Goal: Transaction & Acquisition: Obtain resource

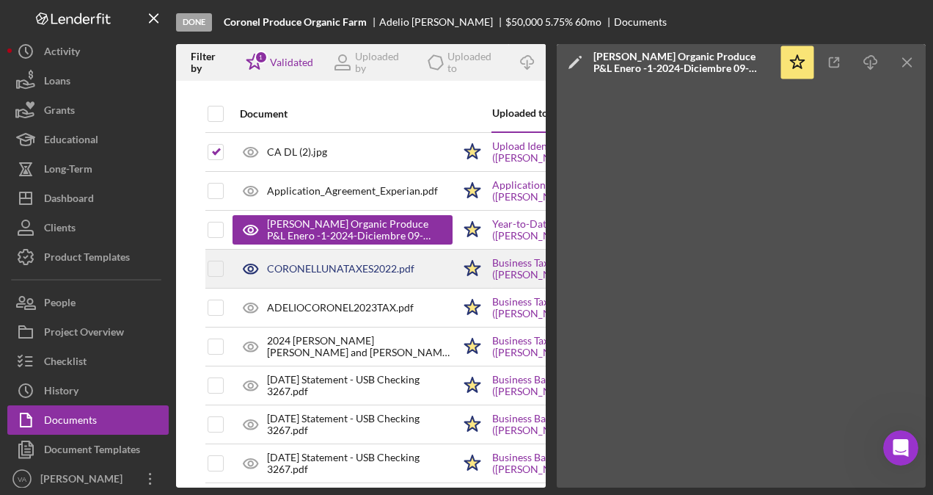
click at [345, 276] on div "CORONELLUNATAXES2022.pdf" at bounding box center [343, 268] width 220 height 37
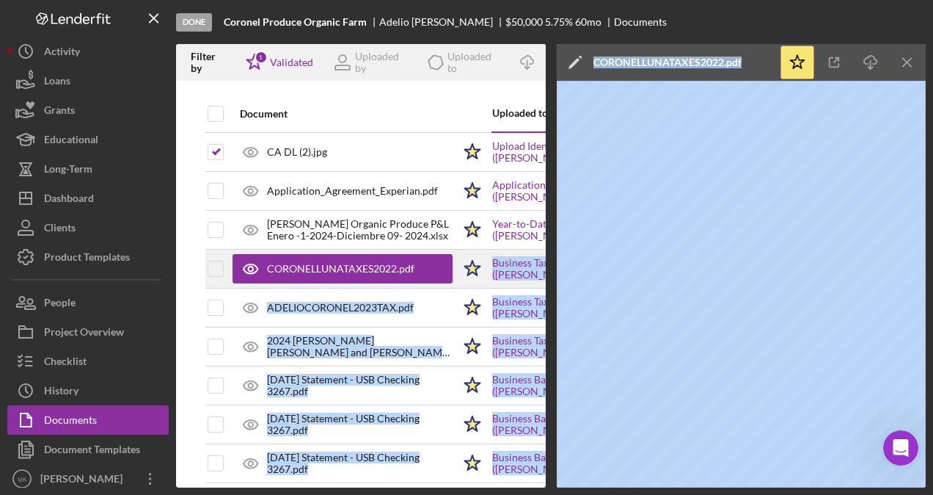
scroll to position [0, 298]
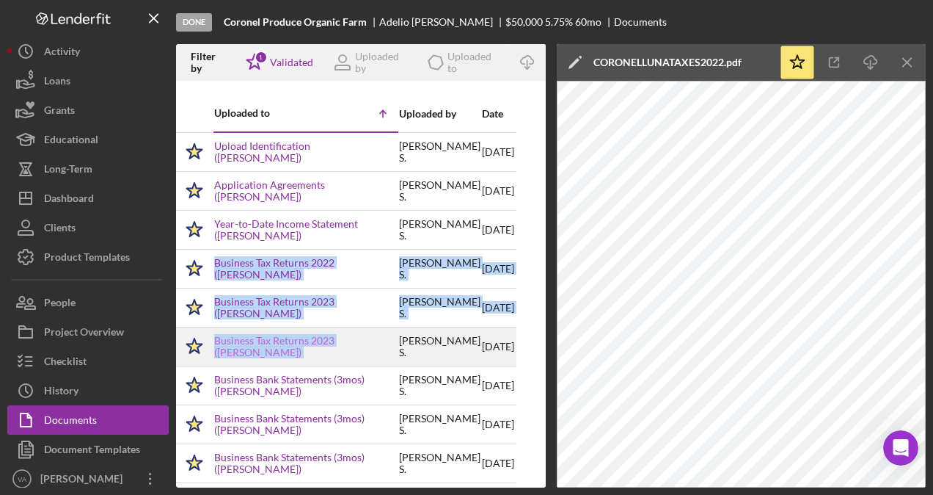
drag, startPoint x: 420, startPoint y: 269, endPoint x: 369, endPoint y: 335, distance: 82.6
click at [369, 335] on tbody "CA DL (2).jpg Icon/Star Upload Identification ([PERSON_NAME]) [PERSON_NAME] [DA…" at bounding box center [221, 463] width 589 height 662
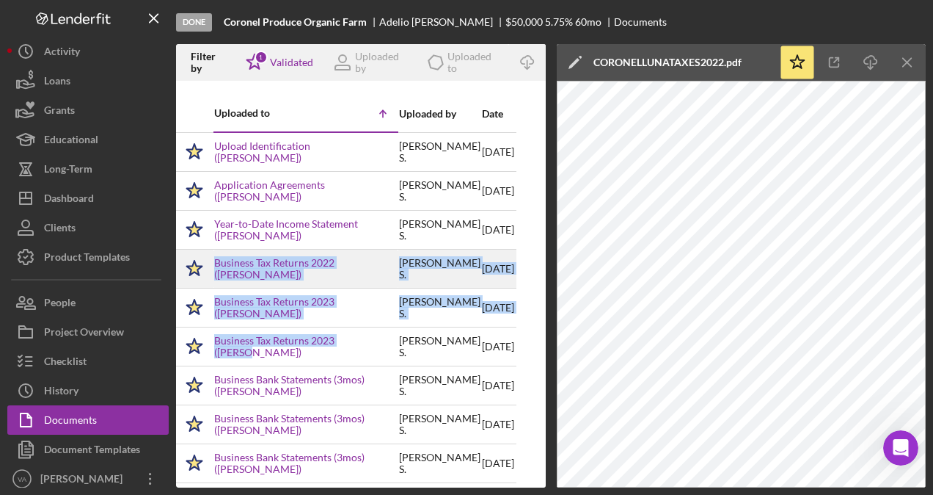
drag, startPoint x: 369, startPoint y: 335, endPoint x: 305, endPoint y: 248, distance: 107.6
click at [305, 248] on tbody "CA DL (2).jpg Icon/Star Upload Identification ([PERSON_NAME]) [PERSON_NAME] [DA…" at bounding box center [221, 463] width 589 height 662
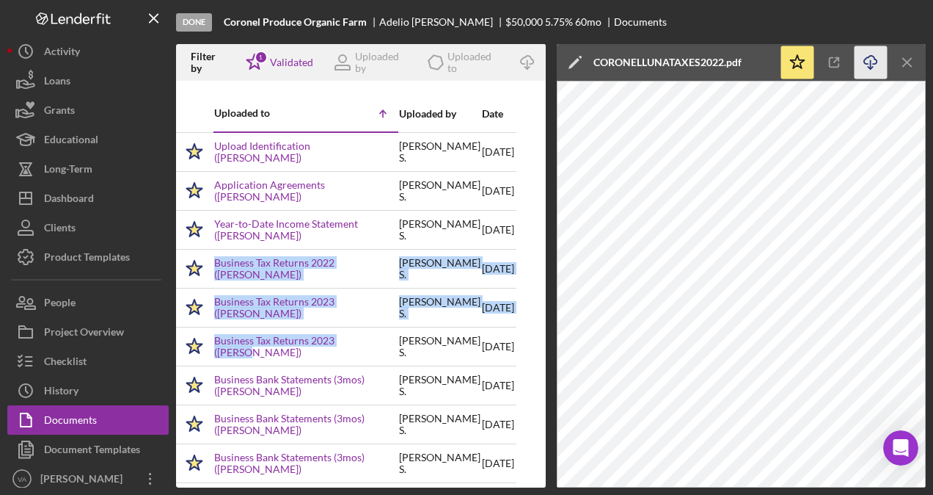
click at [873, 62] on icon "Icon/Download" at bounding box center [871, 62] width 33 height 33
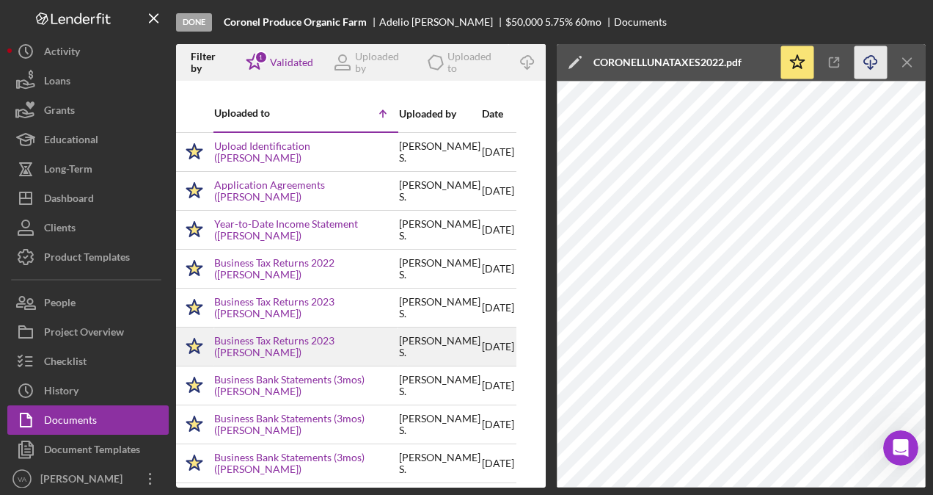
click at [316, 328] on div "Business Tax Returns 2023 ([PERSON_NAME])" at bounding box center [305, 346] width 183 height 37
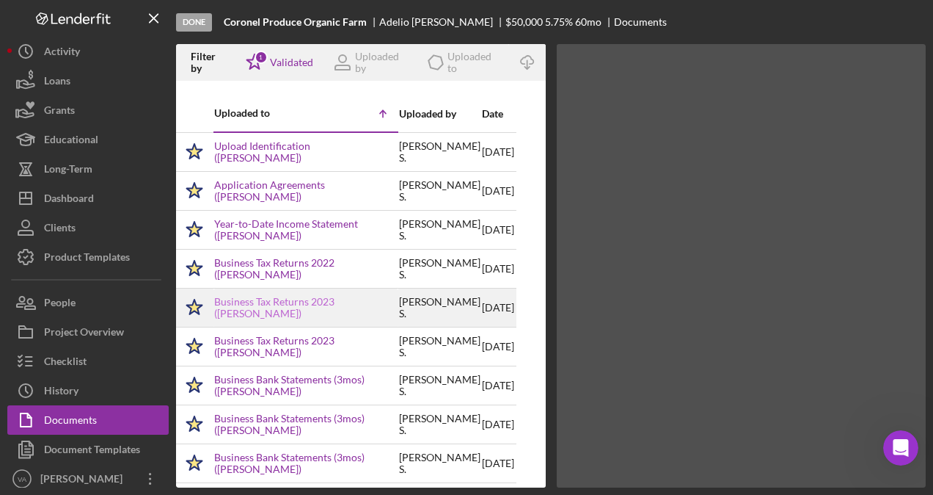
click at [318, 308] on link "Business Tax Returns 2023 ([PERSON_NAME])" at bounding box center [305, 307] width 183 height 23
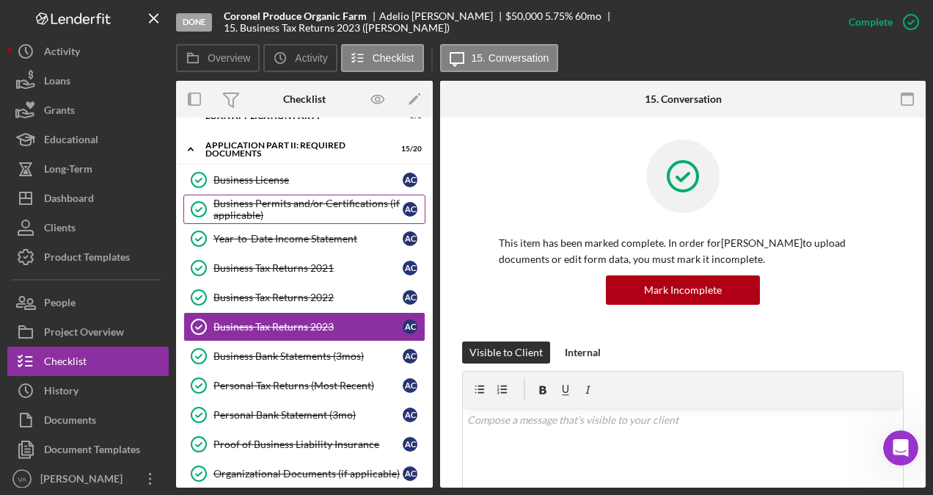
scroll to position [77, 0]
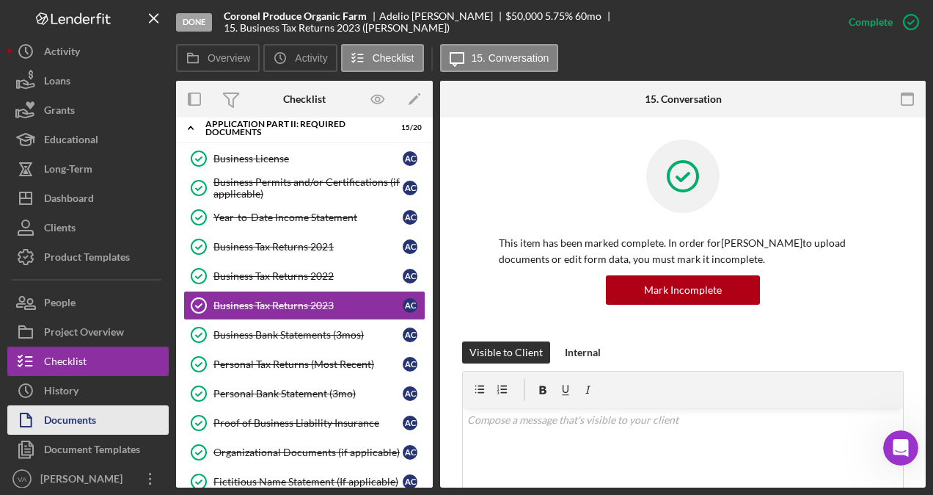
click at [85, 418] on div "Documents" at bounding box center [70, 421] width 52 height 33
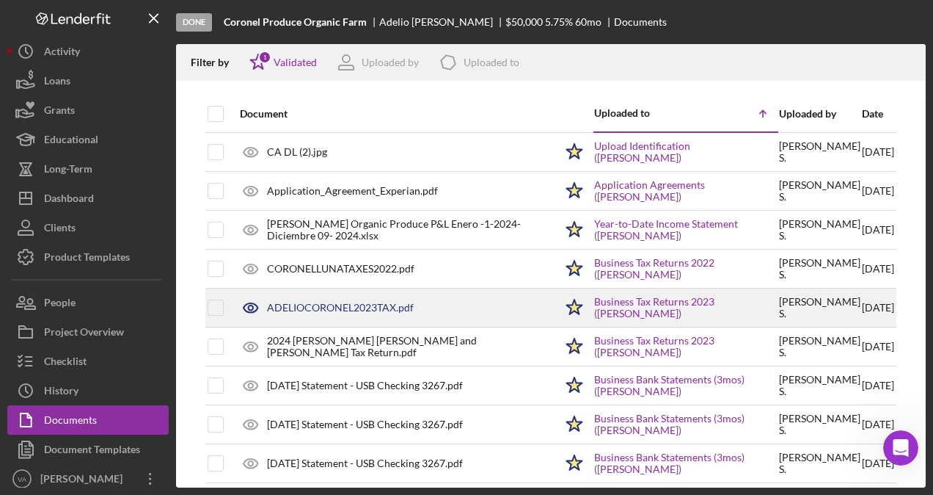
click at [434, 304] on div "ADELIOCORONEL2023TAX.pdf" at bounding box center [394, 307] width 322 height 37
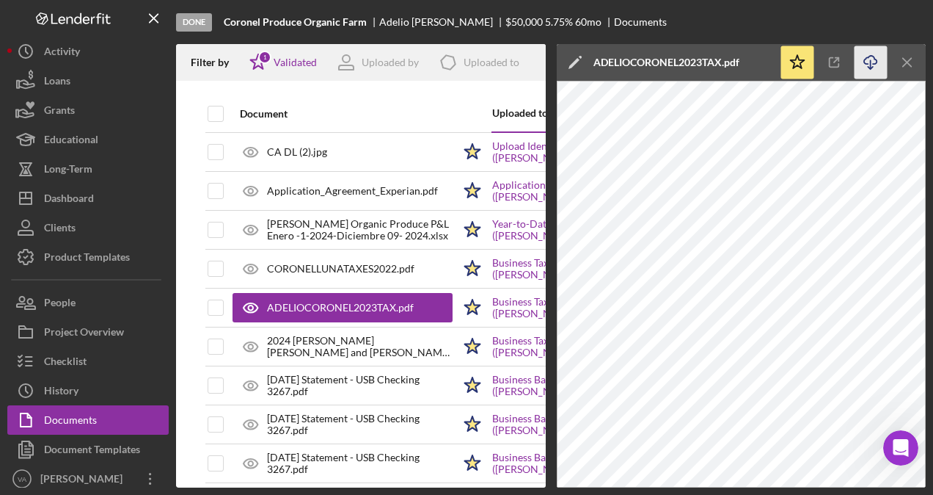
click at [873, 63] on icon "Icon/Download" at bounding box center [871, 62] width 33 height 33
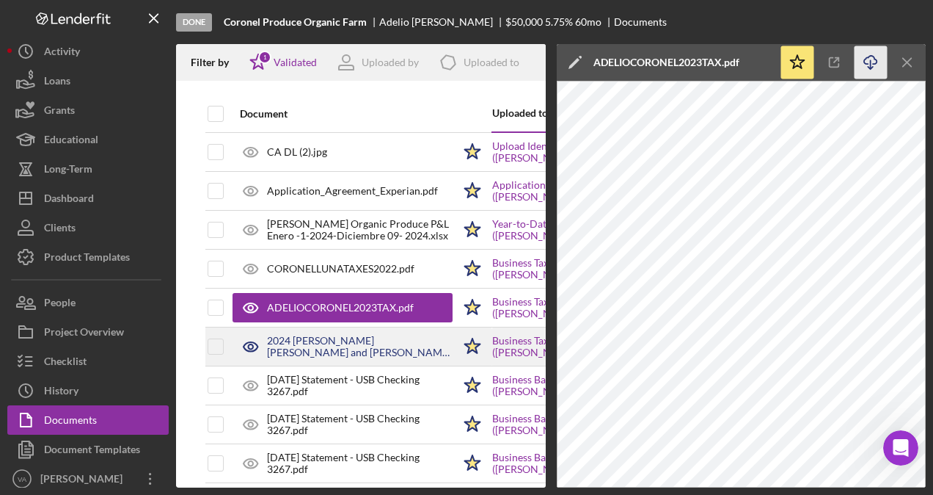
click at [353, 351] on div "2024 [PERSON_NAME] [PERSON_NAME] and [PERSON_NAME] Tax Return.pdf" at bounding box center [360, 346] width 186 height 23
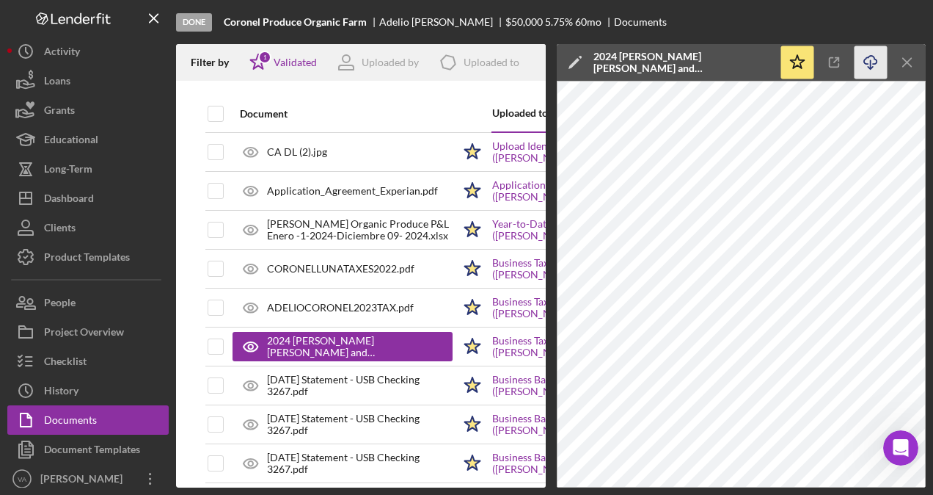
click at [863, 57] on icon "Icon/Download" at bounding box center [871, 62] width 33 height 33
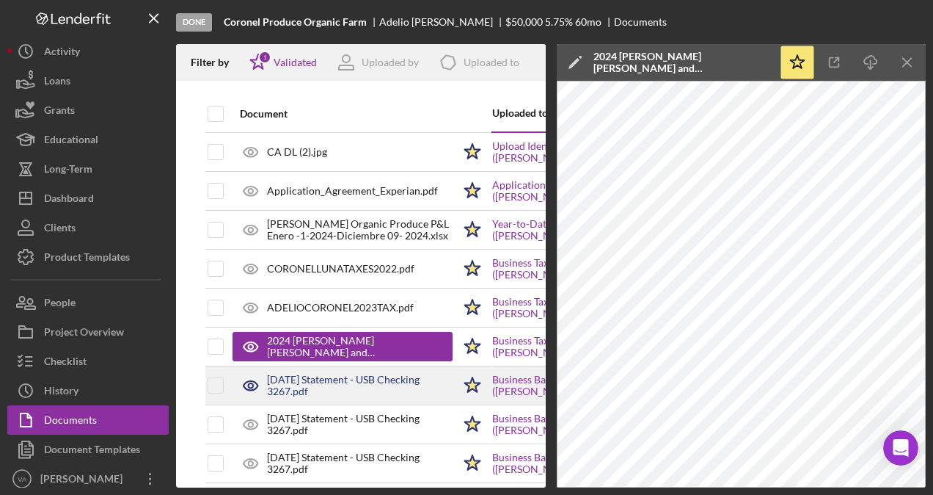
click at [424, 376] on div "[DATE] Statement - USB Checking 3267.pdf" at bounding box center [360, 384] width 186 height 23
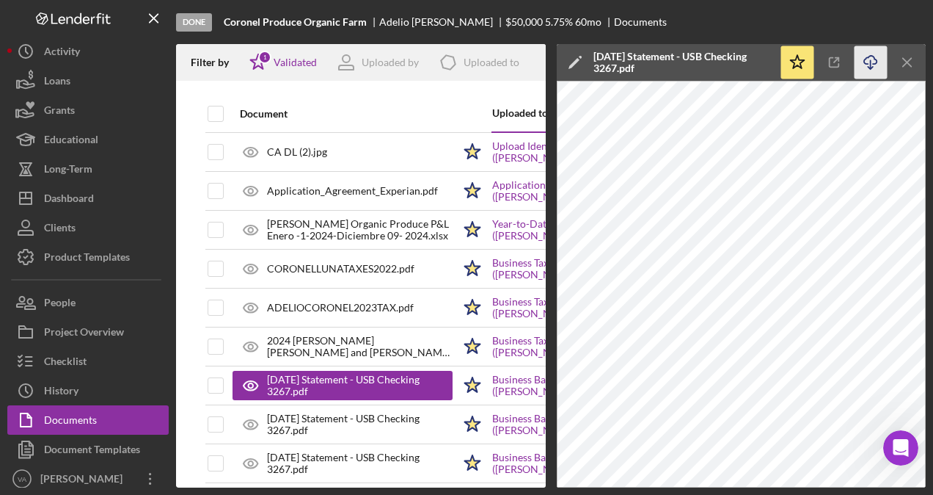
click at [874, 64] on icon "button" at bounding box center [870, 60] width 12 height 8
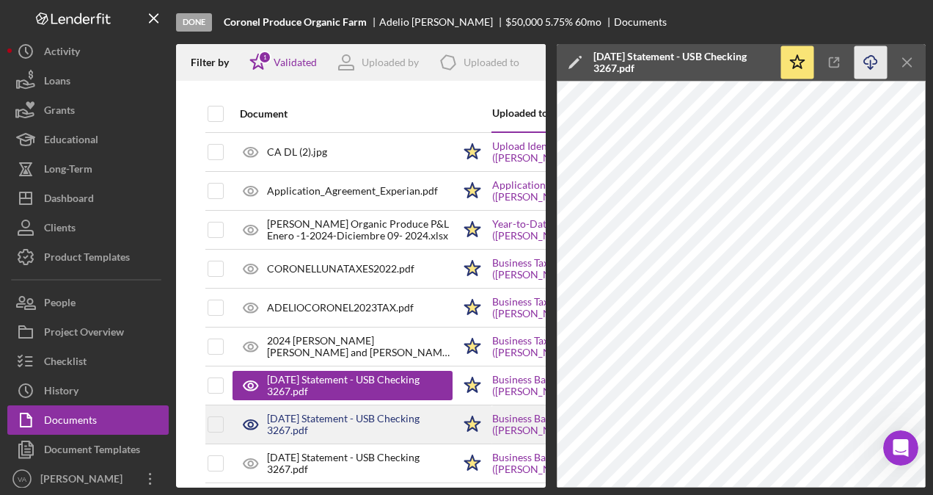
click at [393, 426] on div "[DATE] Statement - USB Checking 3267.pdf" at bounding box center [360, 423] width 186 height 23
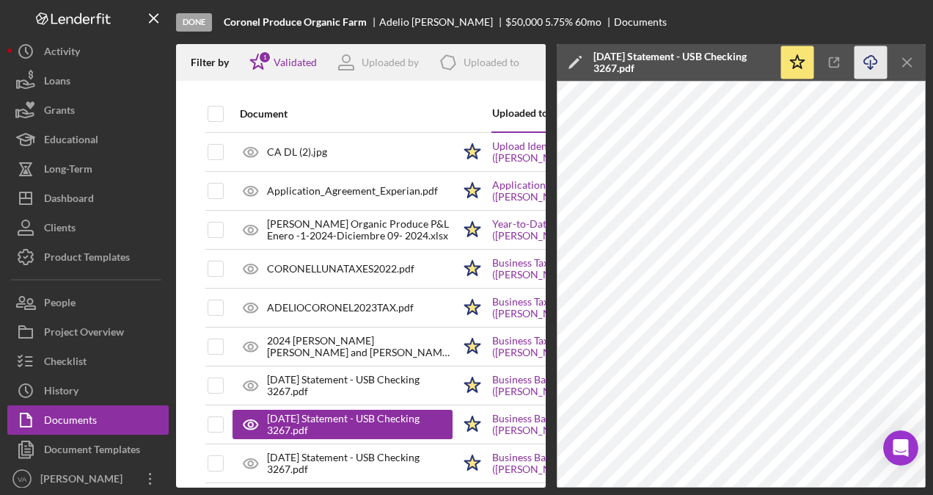
click at [869, 56] on icon "Icon/Download" at bounding box center [871, 62] width 33 height 33
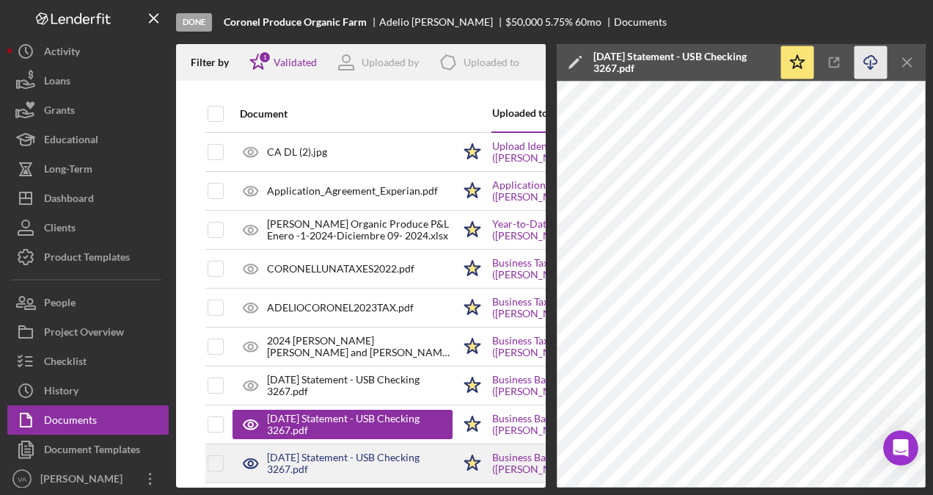
click at [360, 459] on div "[DATE] Statement - USB Checking 3267.pdf" at bounding box center [360, 462] width 186 height 23
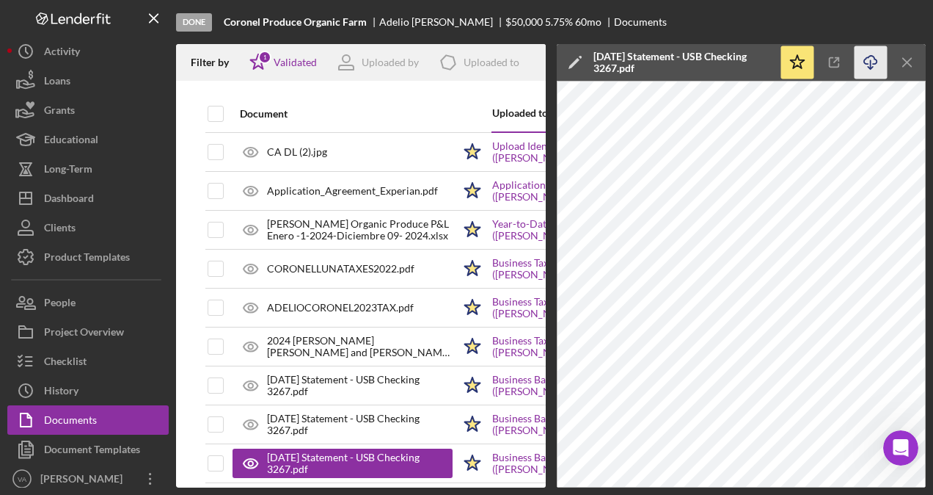
click at [882, 65] on icon "Icon/Download" at bounding box center [871, 62] width 33 height 33
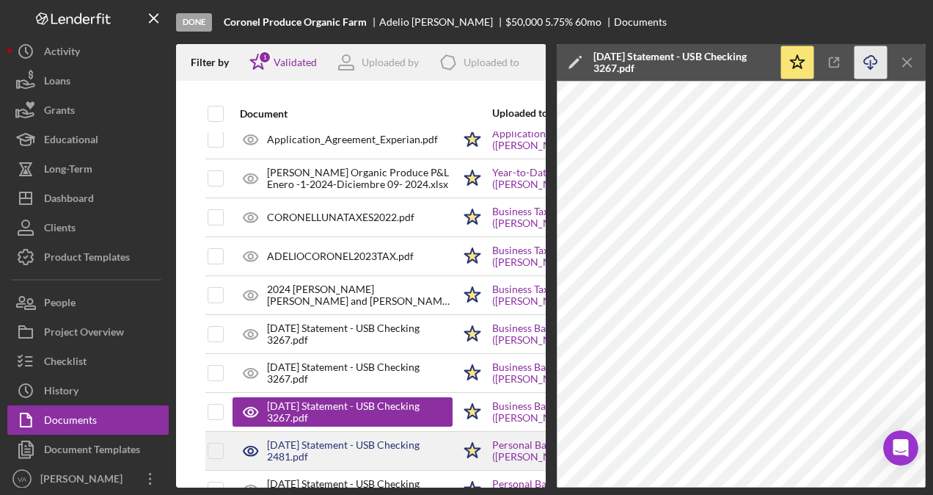
scroll to position [73, 0]
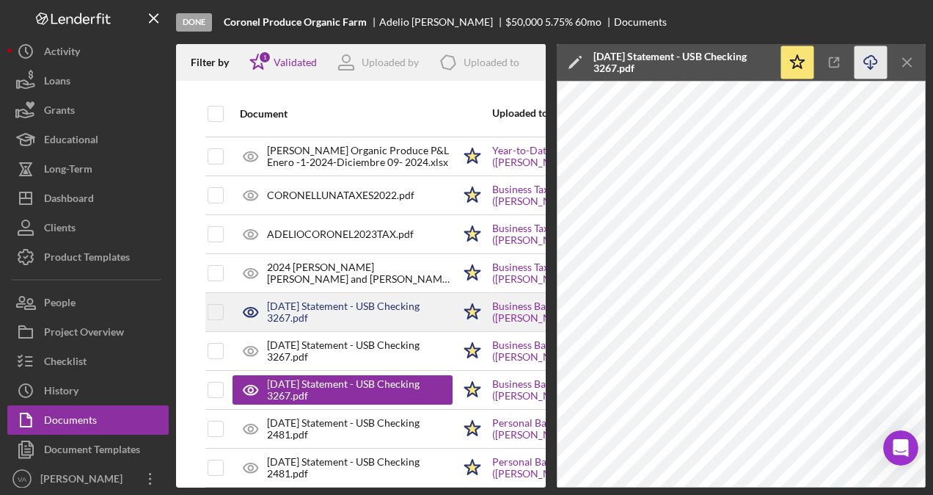
click at [340, 314] on div "[DATE] Statement - USB Checking 3267.pdf" at bounding box center [360, 311] width 186 height 23
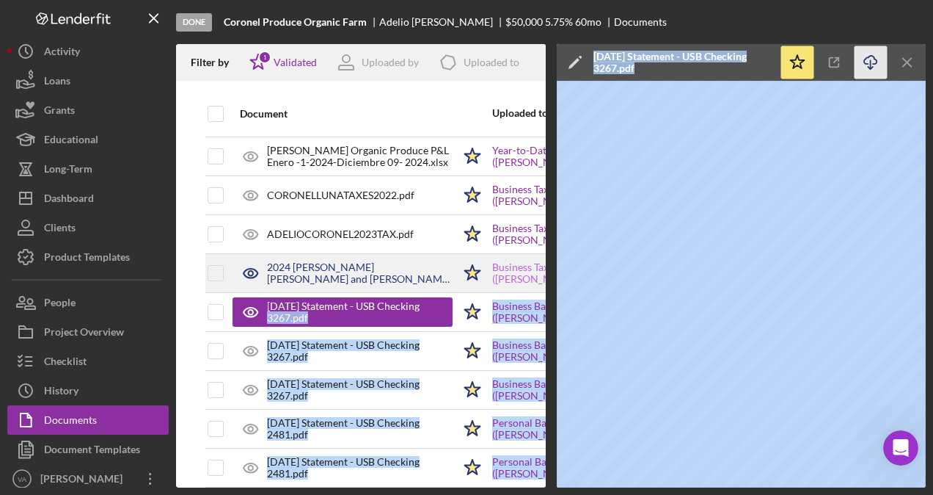
scroll to position [73, 298]
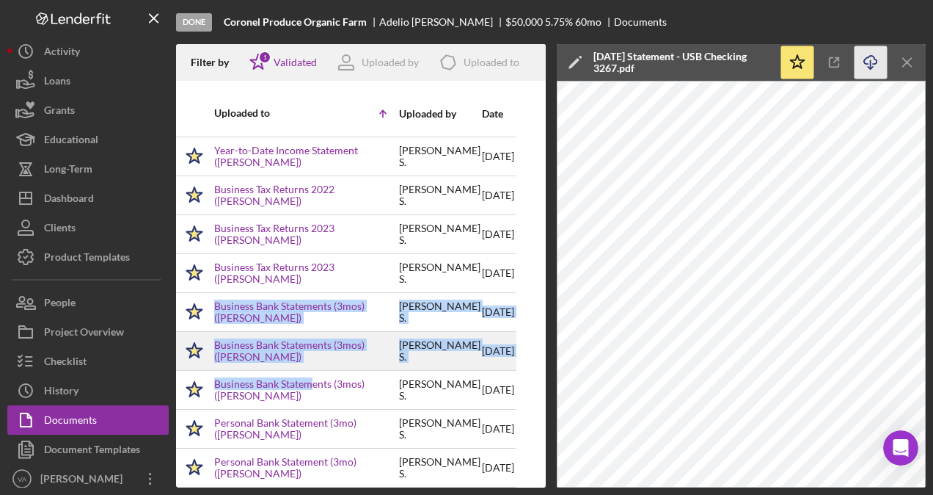
drag, startPoint x: 294, startPoint y: 319, endPoint x: 301, endPoint y: 334, distance: 16.4
click at [301, 334] on tbody "CA DL (2).jpg Icon/Star Upload Identification ([PERSON_NAME]) [PERSON_NAME] [DA…" at bounding box center [221, 390] width 589 height 662
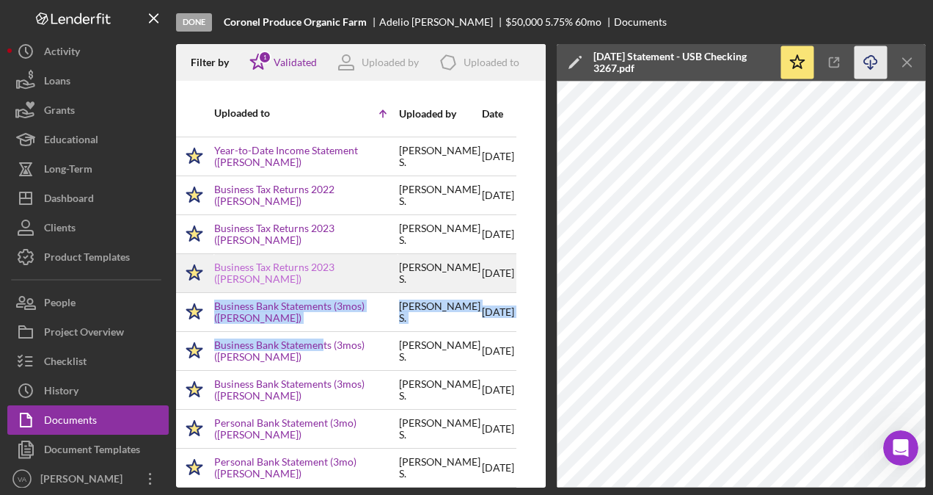
click at [342, 275] on link "Business Tax Returns 2023 ([PERSON_NAME])" at bounding box center [305, 272] width 183 height 23
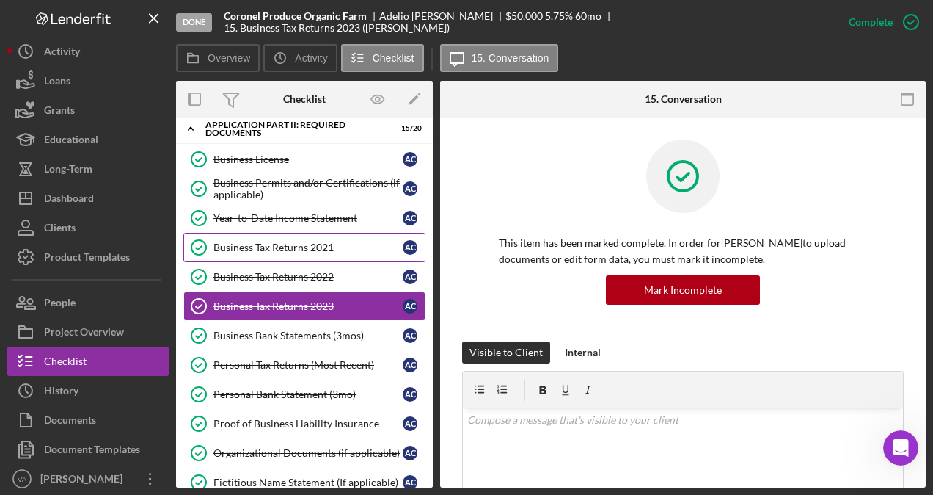
scroll to position [77, 0]
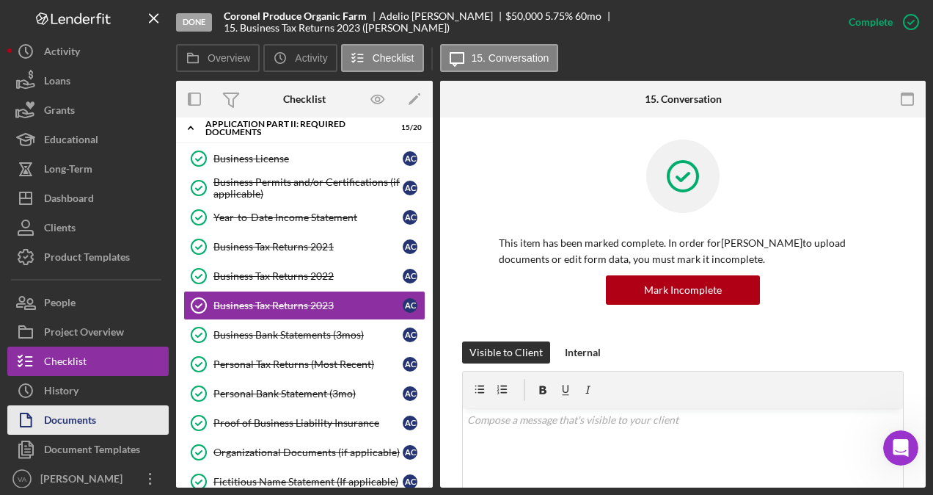
click at [83, 414] on div "Documents" at bounding box center [70, 421] width 52 height 33
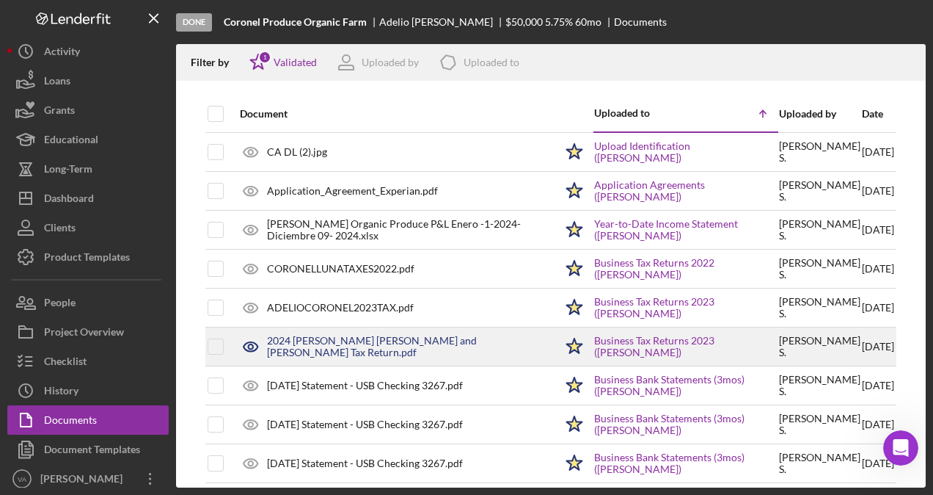
click at [398, 349] on div "2024 [PERSON_NAME] [PERSON_NAME] and [PERSON_NAME] Tax Return.pdf" at bounding box center [411, 346] width 288 height 23
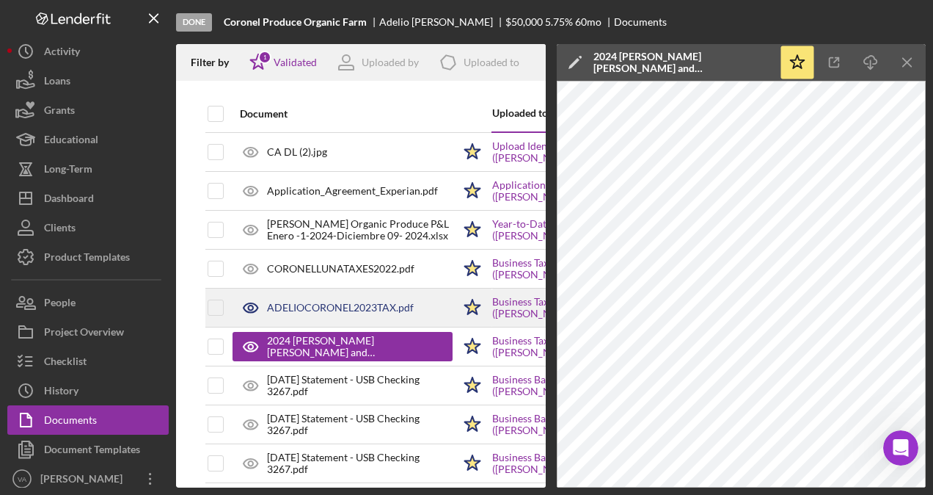
click at [445, 294] on div "ADELIOCORONEL2023TAX.pdf" at bounding box center [343, 307] width 220 height 37
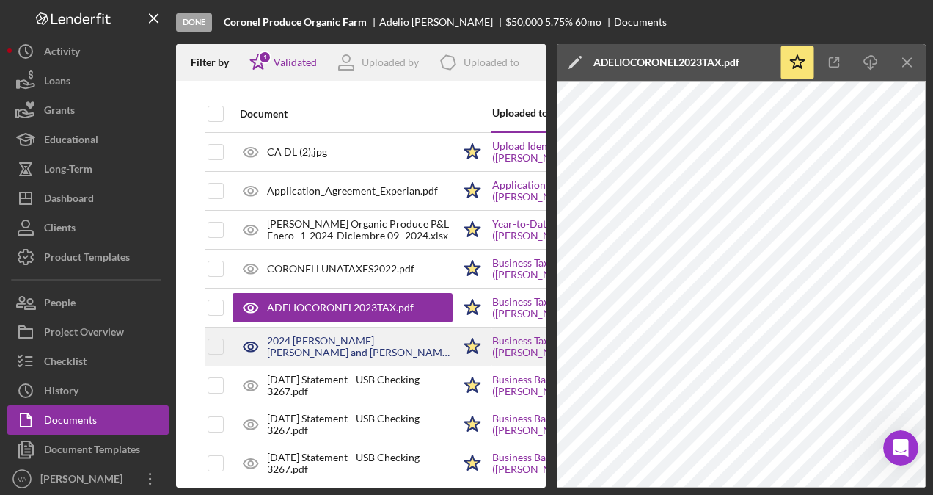
click at [342, 348] on div "2024 [PERSON_NAME] [PERSON_NAME] and [PERSON_NAME] Tax Return.pdf" at bounding box center [360, 346] width 186 height 23
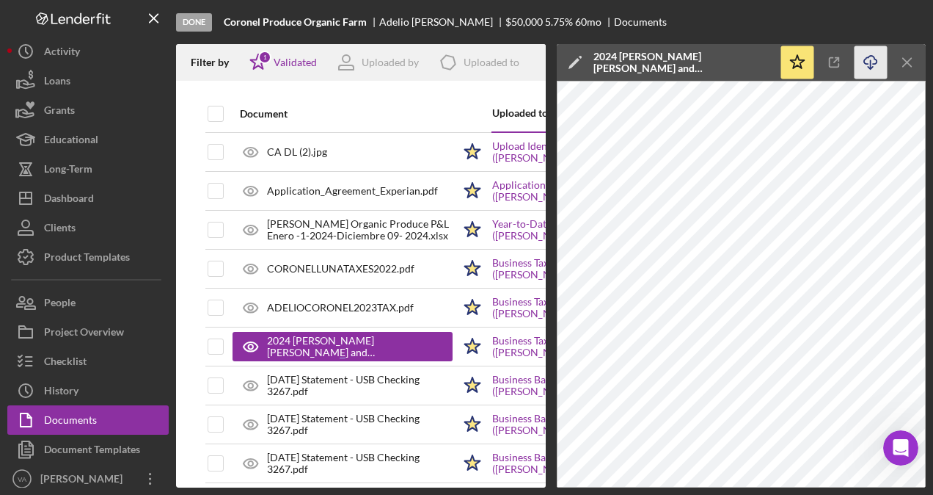
click at [864, 60] on icon "Icon/Download" at bounding box center [871, 62] width 33 height 33
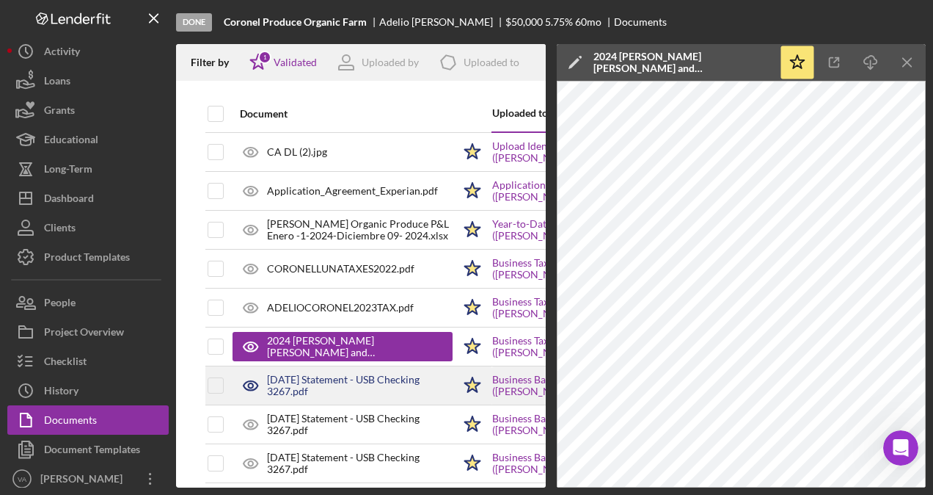
click at [333, 387] on div "[DATE] Statement - USB Checking 3267.pdf" at bounding box center [360, 384] width 186 height 23
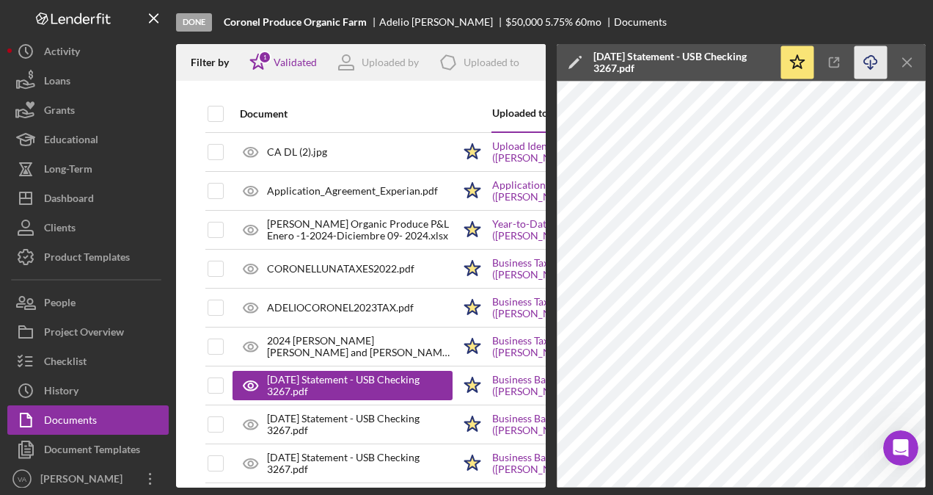
click at [874, 57] on icon "button" at bounding box center [870, 60] width 12 height 8
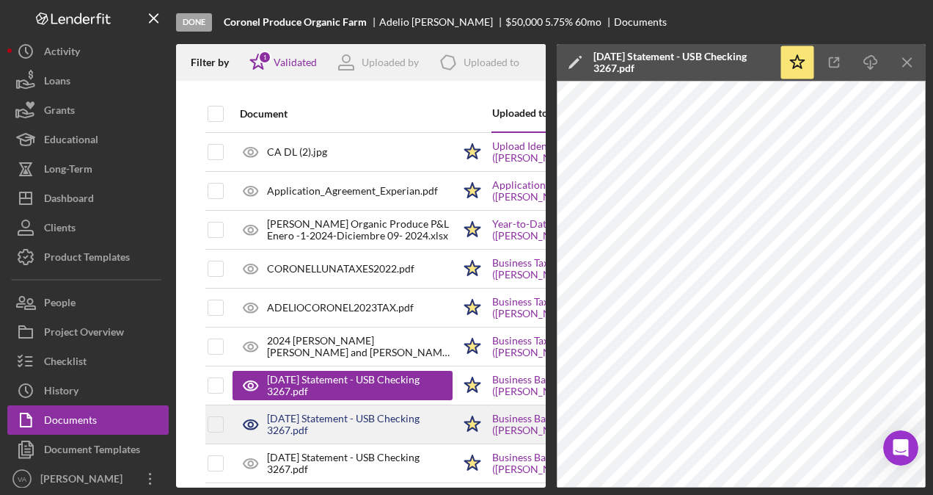
click at [387, 436] on div "[DATE] Statement - USB Checking 3267.pdf" at bounding box center [343, 424] width 220 height 37
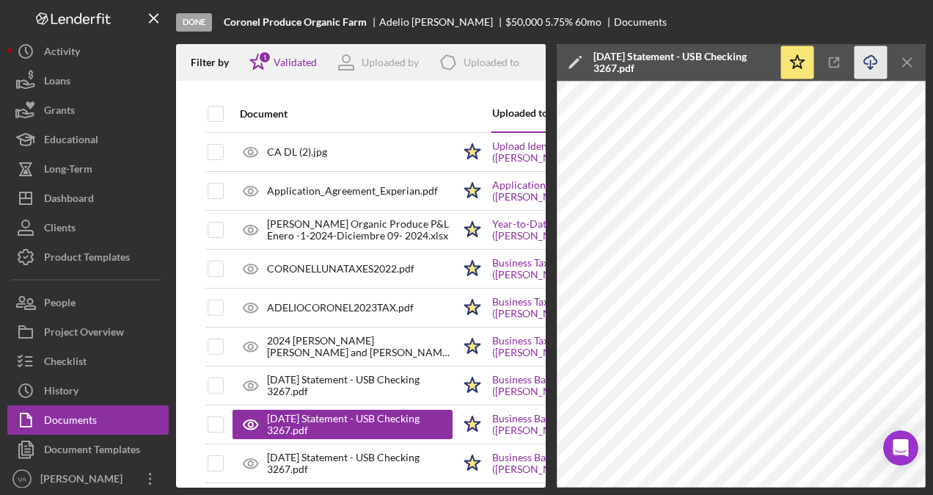
click at [866, 58] on icon "Icon/Download" at bounding box center [871, 62] width 33 height 33
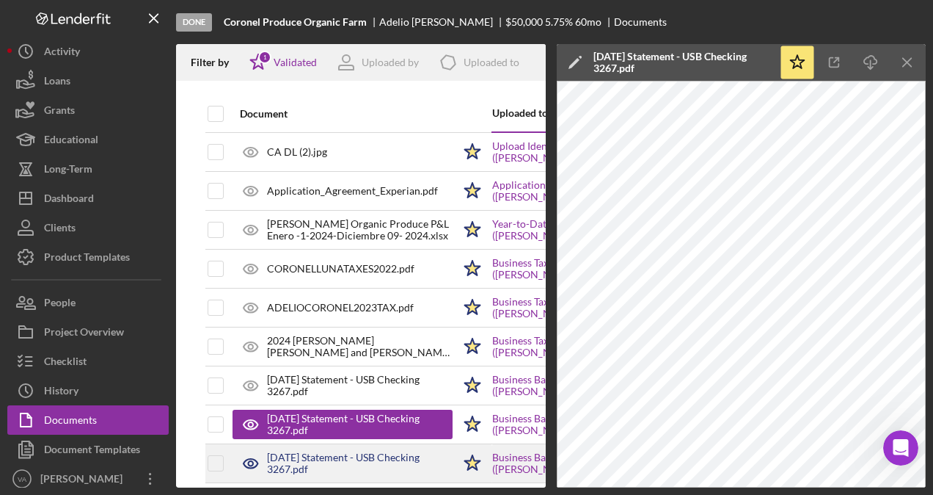
drag, startPoint x: 433, startPoint y: 466, endPoint x: 461, endPoint y: 451, distance: 31.9
click at [433, 466] on div "[DATE] Statement - USB Checking 3267.pdf" at bounding box center [360, 462] width 186 height 23
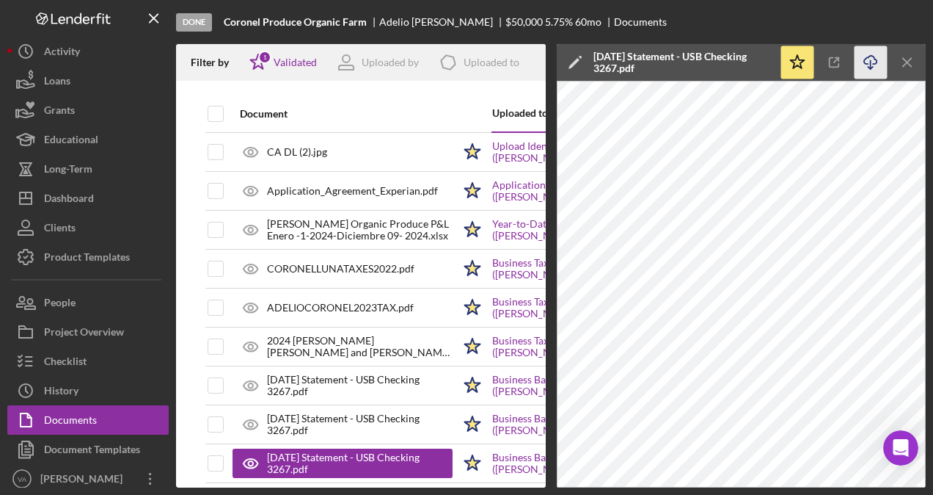
click at [875, 71] on icon "Icon/Download" at bounding box center [871, 62] width 33 height 33
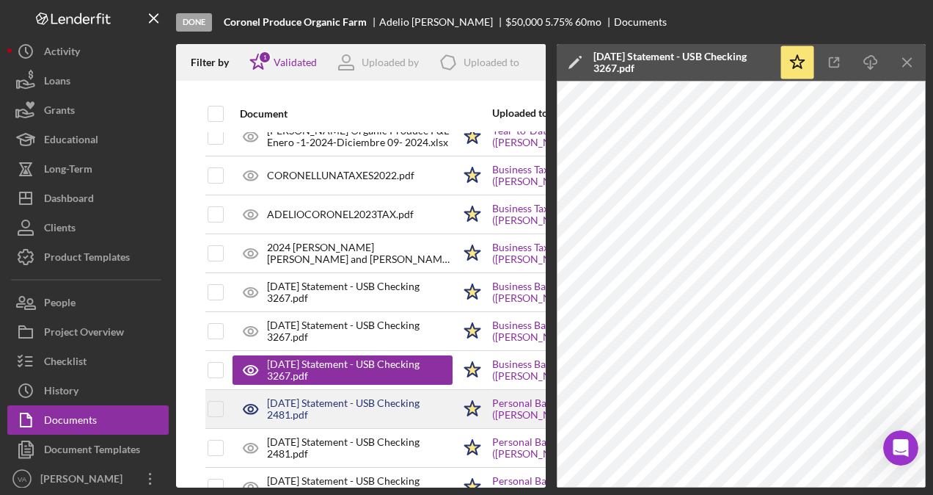
scroll to position [147, 0]
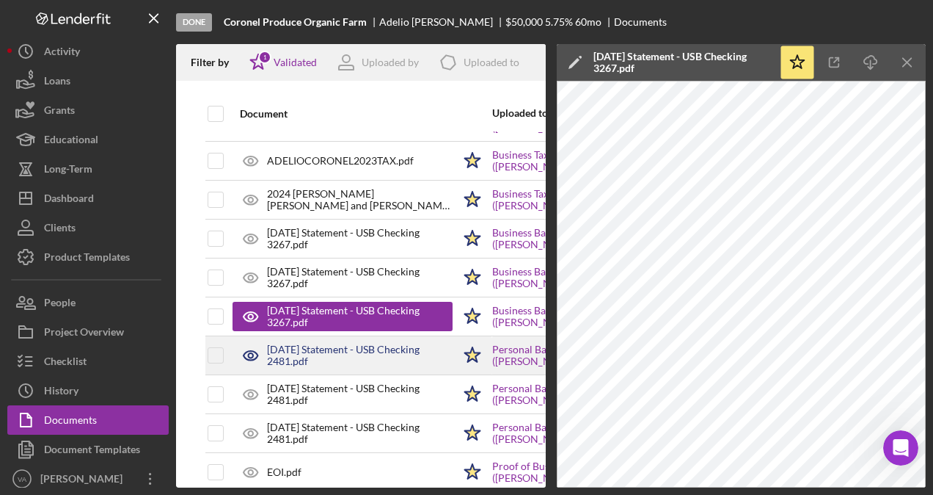
click at [320, 349] on div "[DATE] Statement - USB Checking 2481.pdf" at bounding box center [360, 354] width 186 height 23
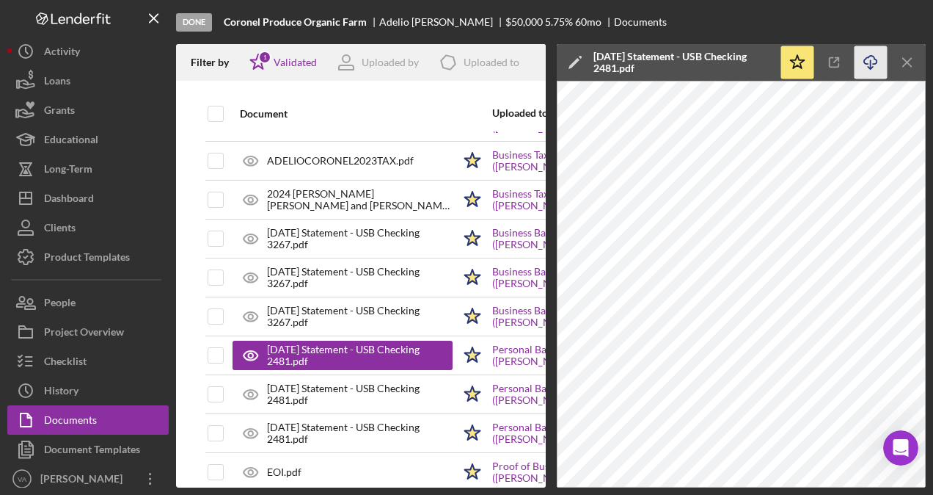
click at [873, 51] on icon "Icon/Download" at bounding box center [871, 62] width 33 height 33
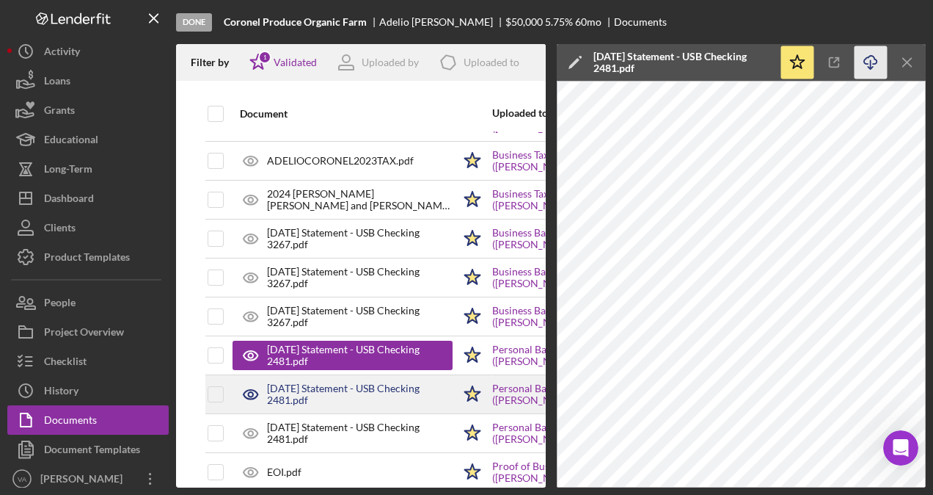
click at [369, 398] on div "[DATE] Statement - USB Checking 2481.pdf" at bounding box center [360, 393] width 186 height 23
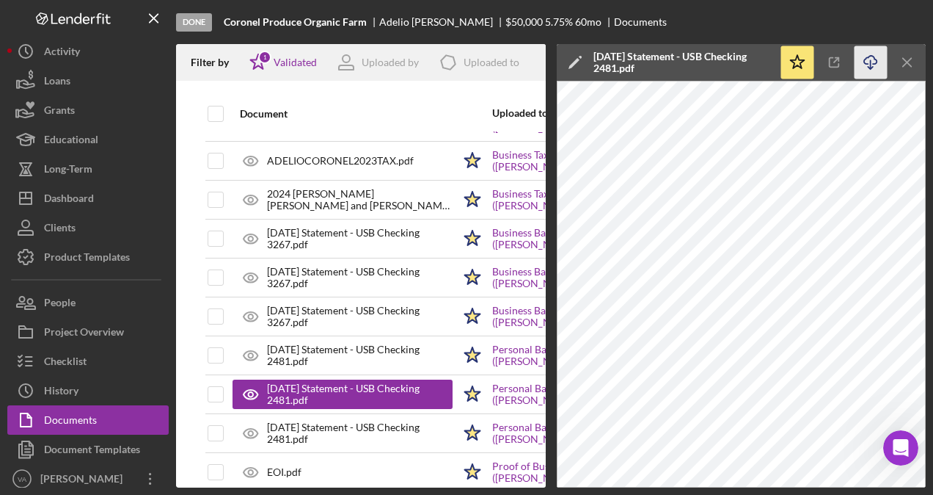
drag, startPoint x: 870, startPoint y: 54, endPoint x: 863, endPoint y: 73, distance: 19.5
click at [870, 54] on icon "Icon/Download" at bounding box center [871, 62] width 33 height 33
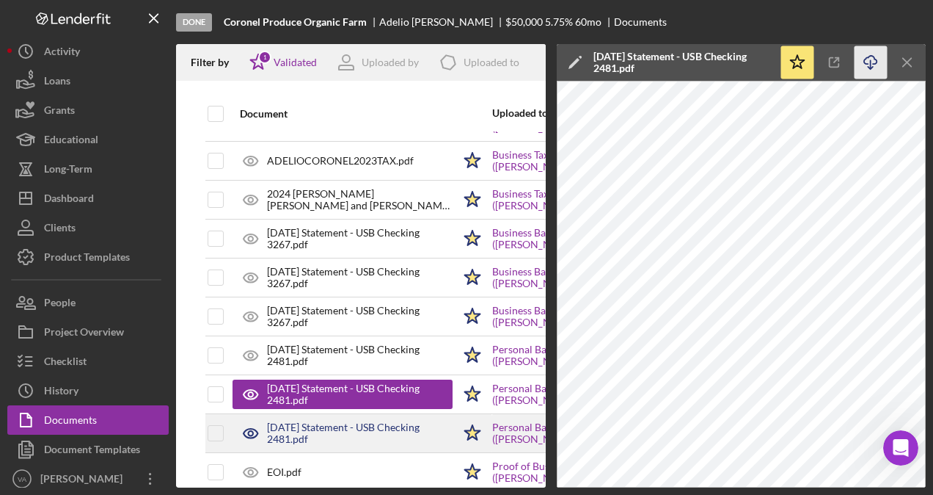
click at [393, 415] on div "[DATE] Statement - USB Checking 2481.pdf" at bounding box center [343, 433] width 220 height 37
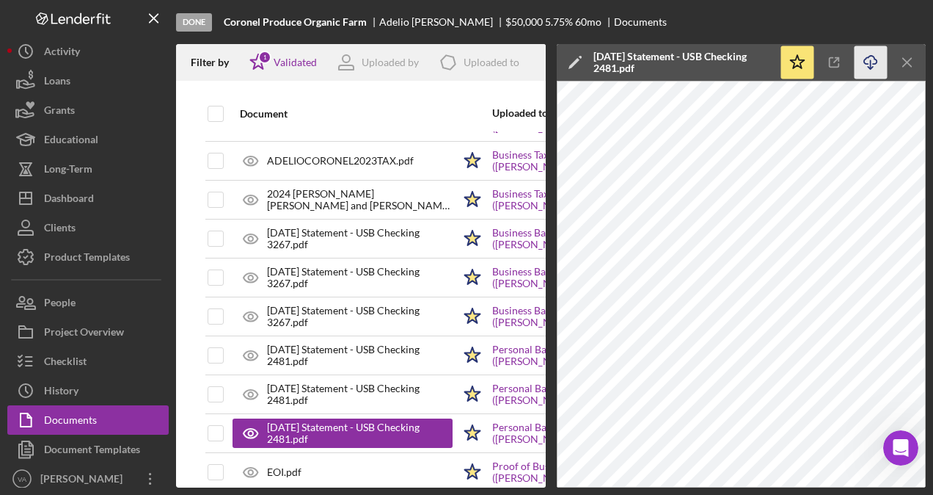
click at [866, 56] on icon "Icon/Download" at bounding box center [871, 62] width 33 height 33
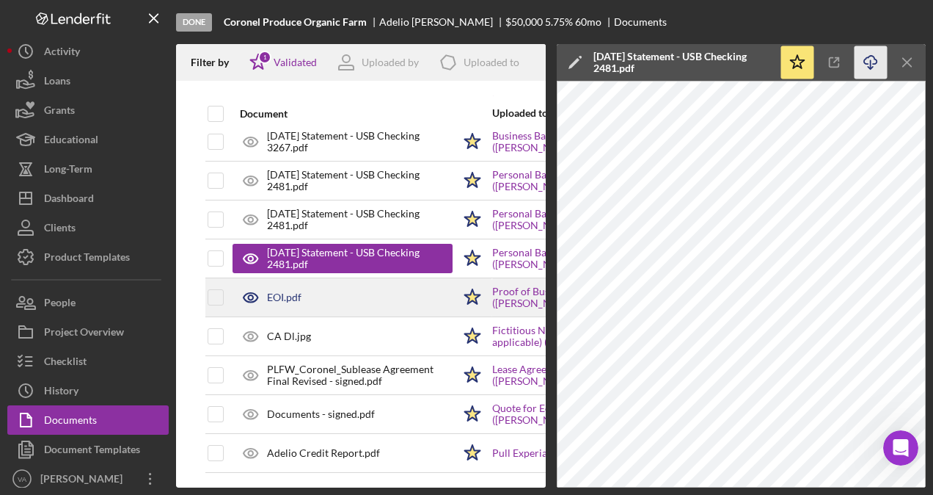
click at [342, 282] on div "EOI.pdf" at bounding box center [343, 297] width 220 height 37
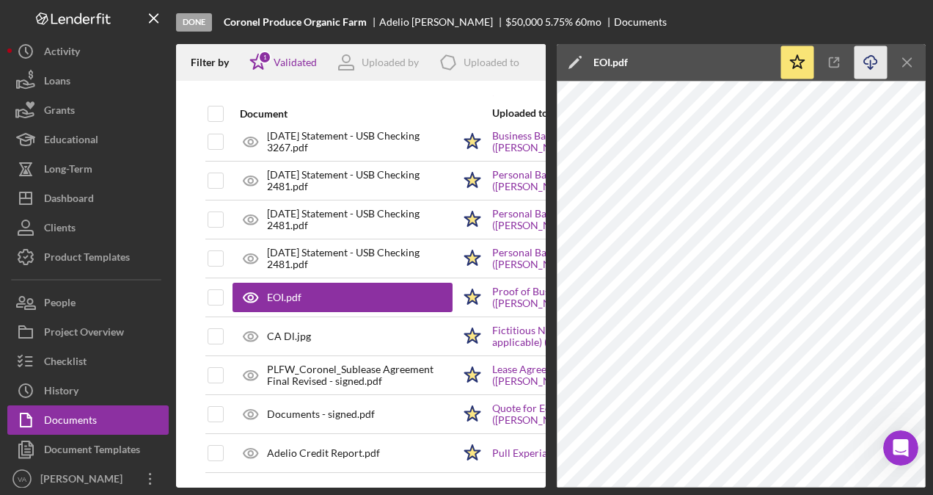
click at [872, 59] on icon "Icon/Download" at bounding box center [871, 62] width 33 height 33
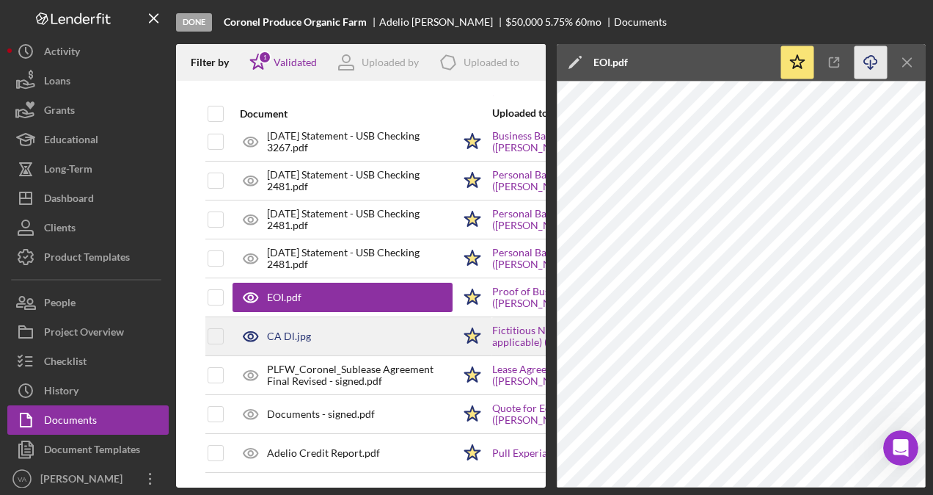
drag, startPoint x: 359, startPoint y: 324, endPoint x: 395, endPoint y: 320, distance: 36.2
click at [360, 324] on div "CA Dl.jpg" at bounding box center [343, 336] width 220 height 37
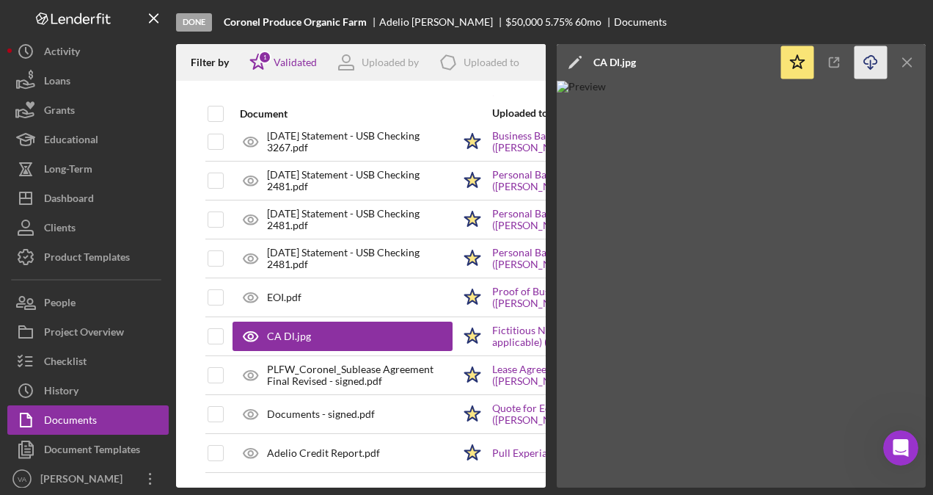
click at [868, 67] on icon "Icon/Download" at bounding box center [871, 62] width 33 height 33
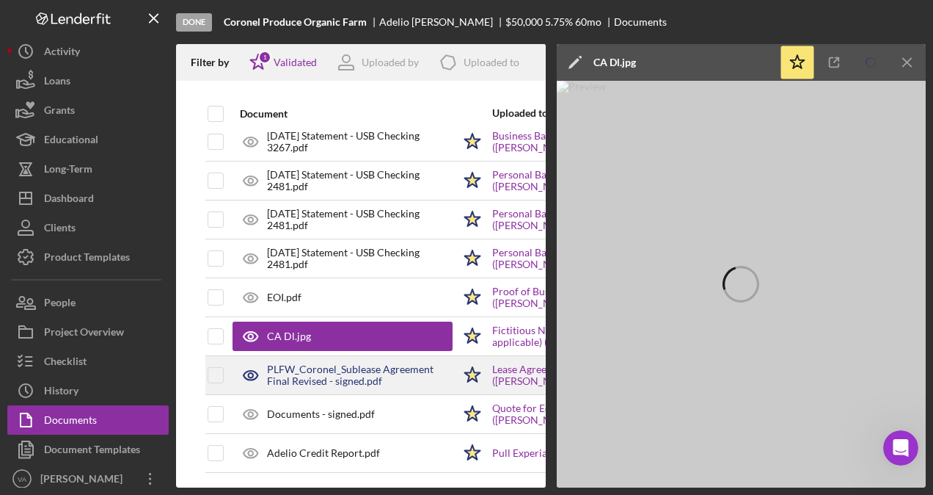
click at [401, 363] on div "PLFW_Coronel_Sublease Agreement Final Revised - signed.pdf" at bounding box center [360, 374] width 186 height 23
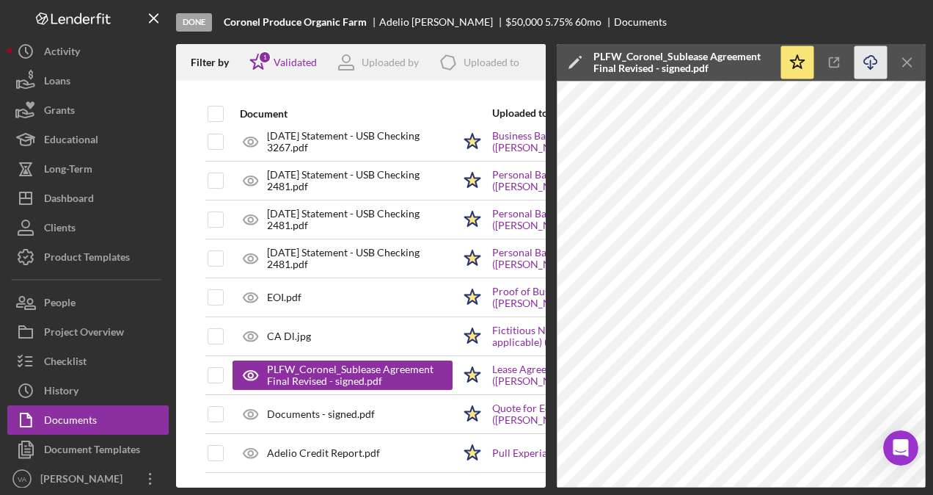
click at [868, 61] on icon "Icon/Download" at bounding box center [871, 62] width 33 height 33
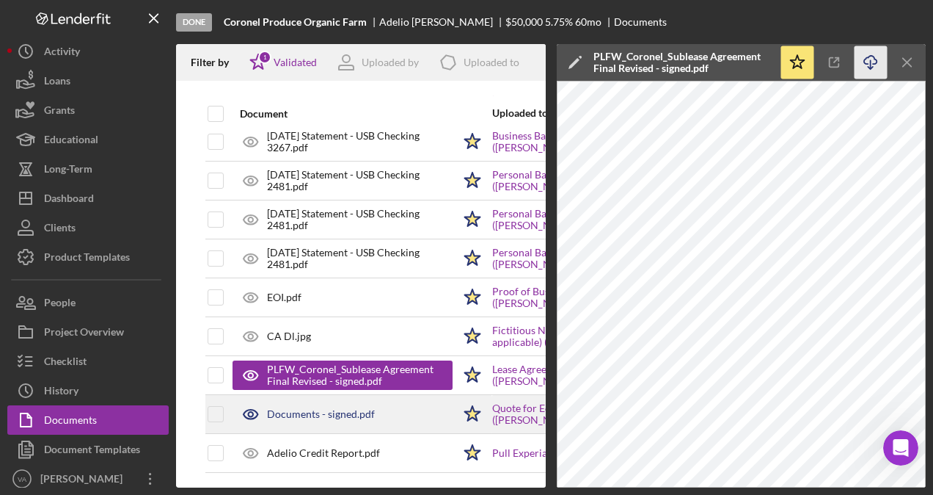
click at [421, 399] on div "Documents - signed.pdf" at bounding box center [343, 414] width 220 height 37
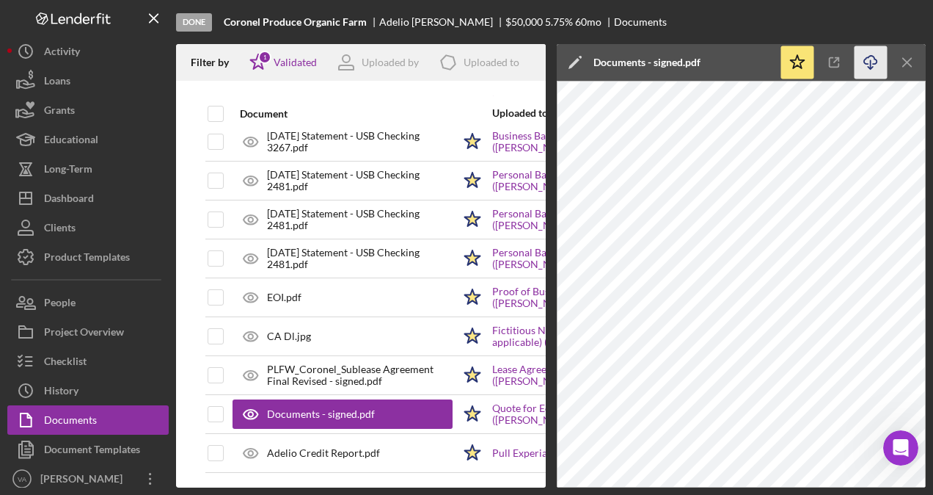
drag, startPoint x: 873, startPoint y: 57, endPoint x: 875, endPoint y: 65, distance: 7.7
click at [880, 57] on icon "Icon/Download" at bounding box center [871, 62] width 33 height 33
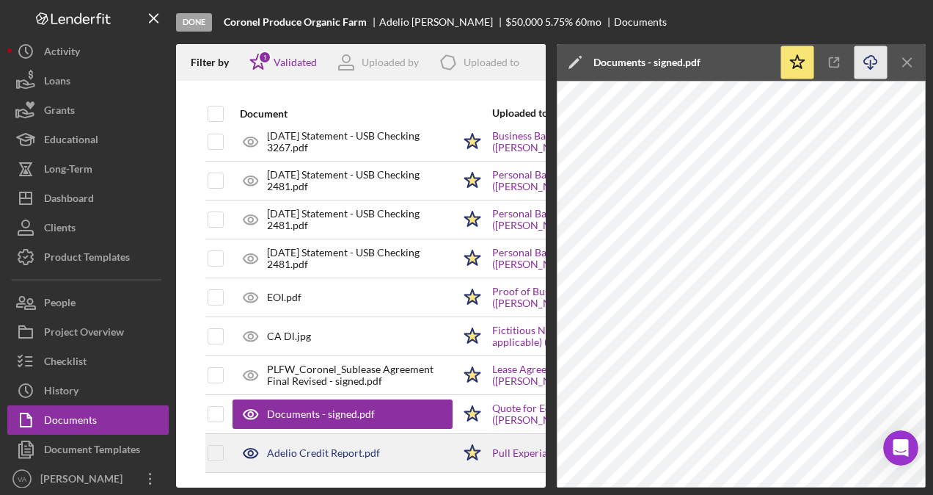
click at [411, 436] on div "Adelio Credit Report.pdf" at bounding box center [343, 452] width 220 height 37
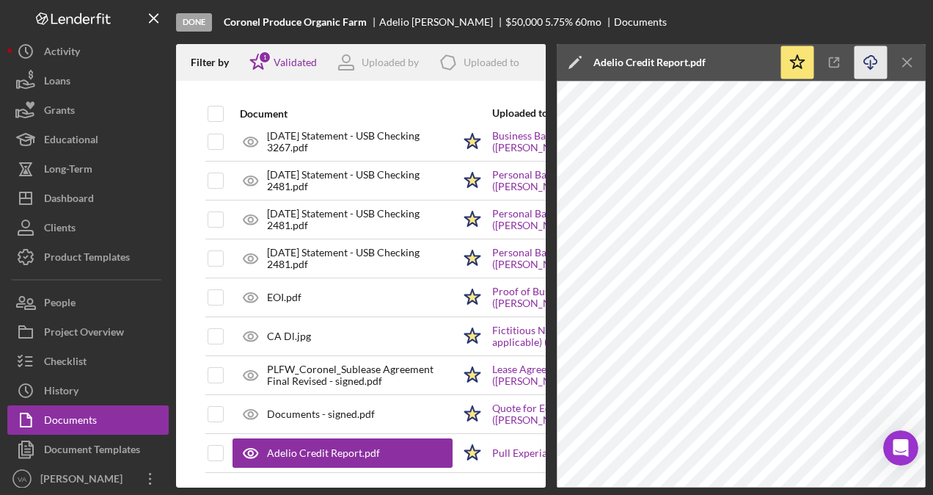
click at [875, 63] on icon "button" at bounding box center [870, 60] width 12 height 8
